Goal: Navigation & Orientation: Find specific page/section

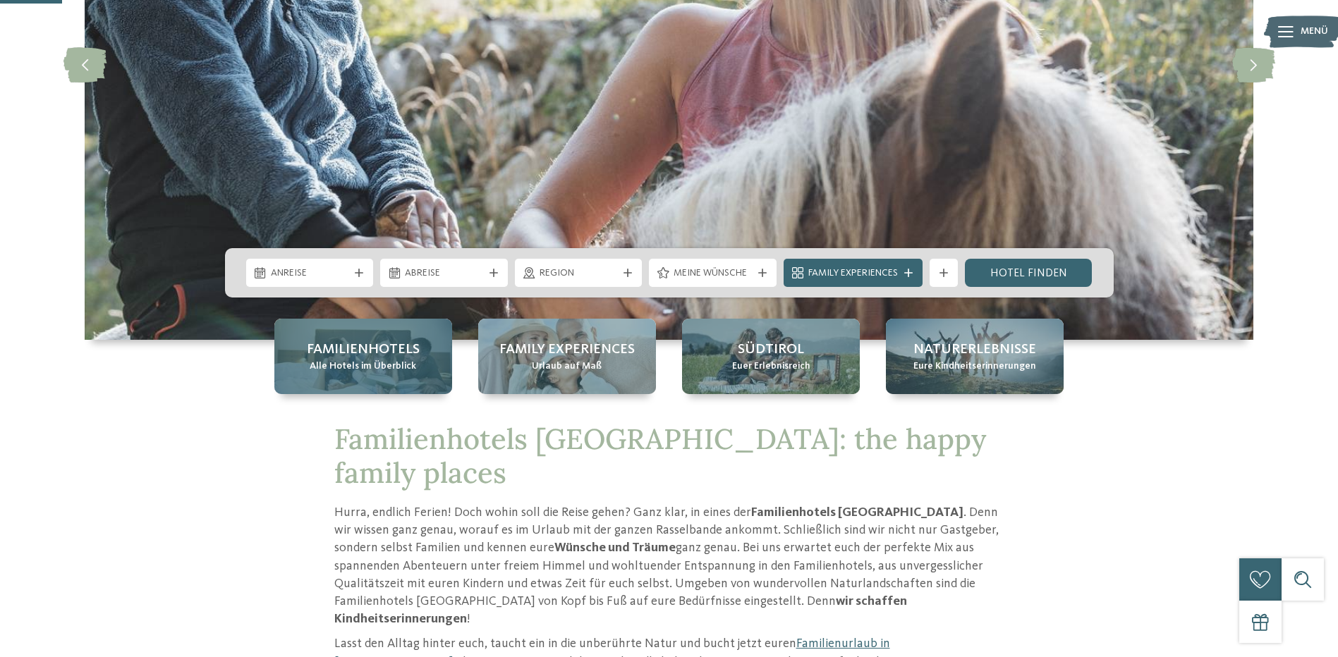
click at [375, 354] on span "Familienhotels" at bounding box center [363, 350] width 113 height 20
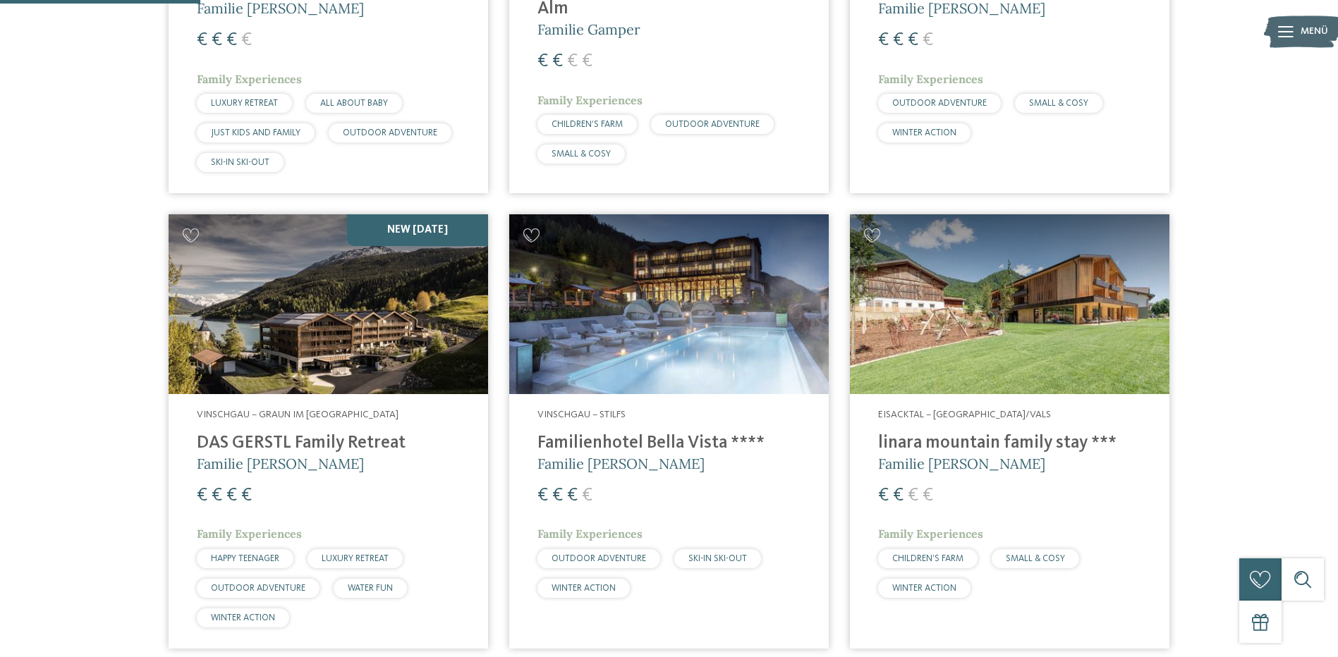
scroll to position [846, 0]
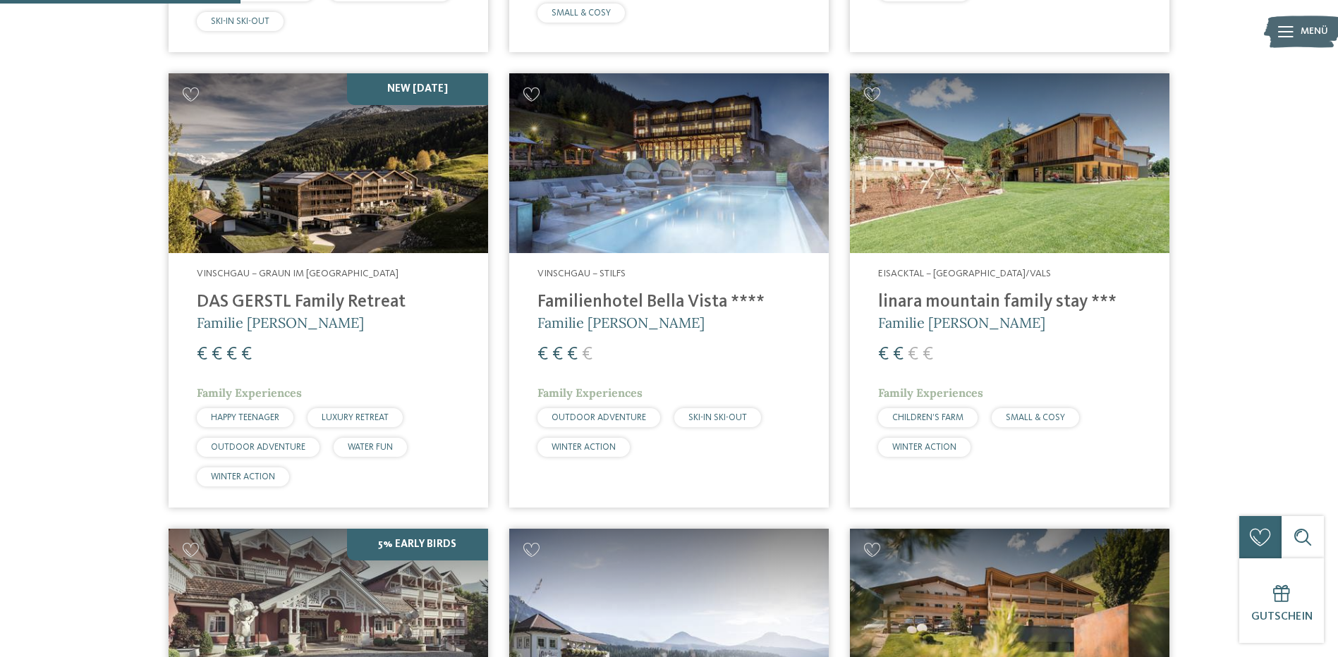
click at [365, 212] on img at bounding box center [328, 163] width 319 height 180
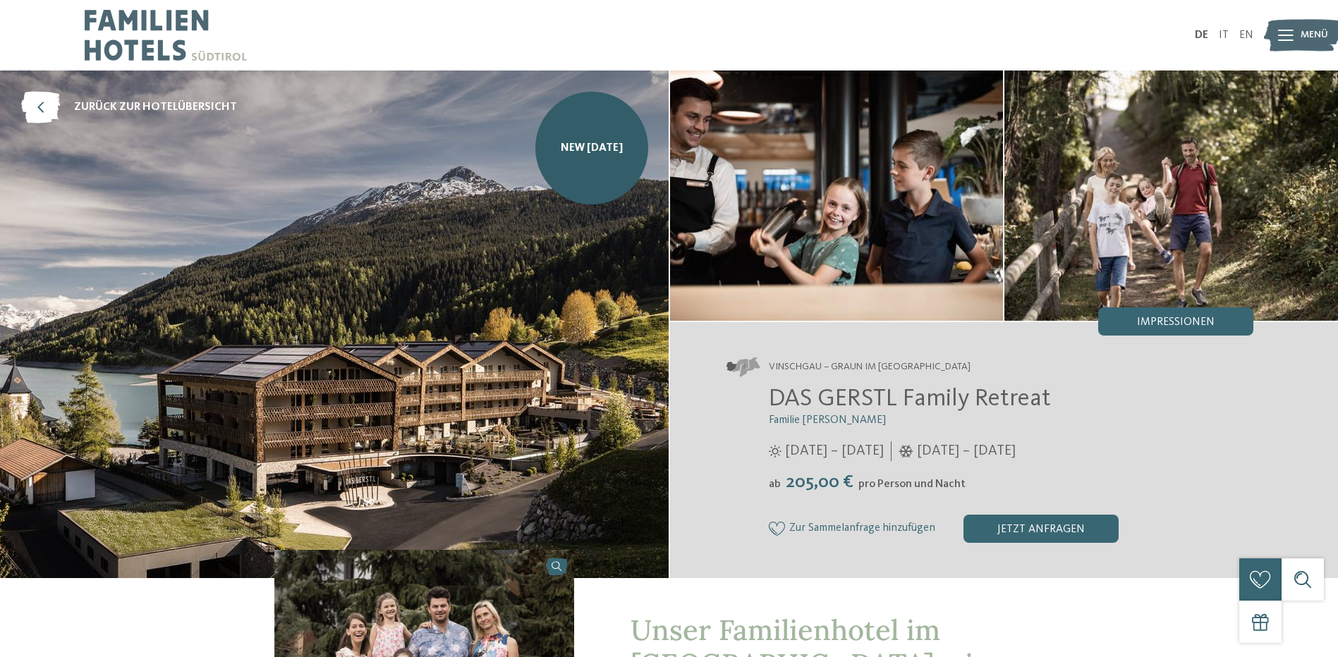
click at [501, 433] on img at bounding box center [334, 325] width 668 height 508
click at [1195, 320] on span "Impressionen" at bounding box center [1176, 322] width 78 height 11
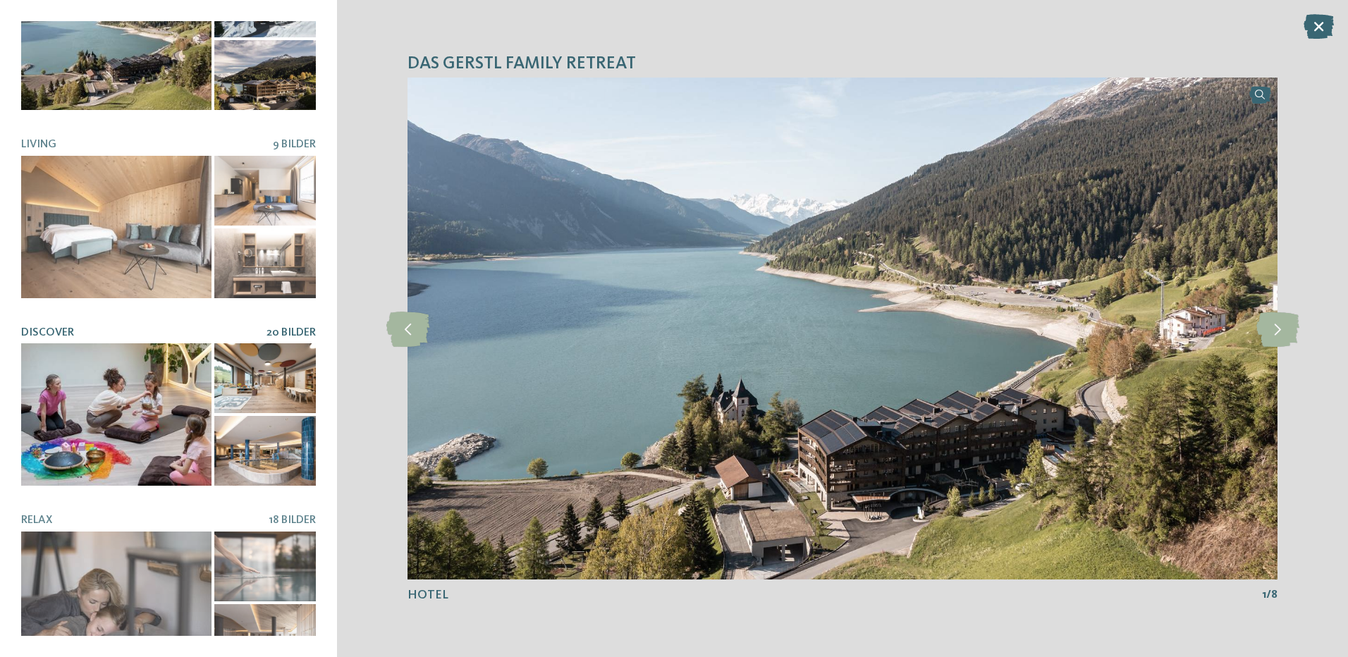
scroll to position [279, 0]
